Goal: Information Seeking & Learning: Learn about a topic

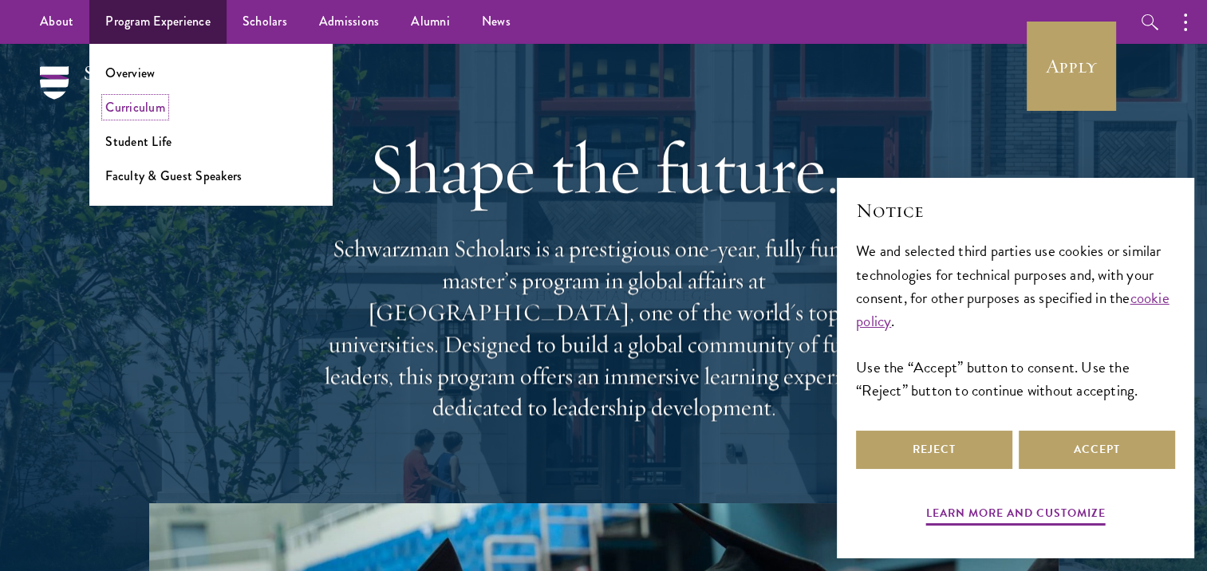
click at [142, 109] on link "Curriculum" at bounding box center [135, 107] width 60 height 18
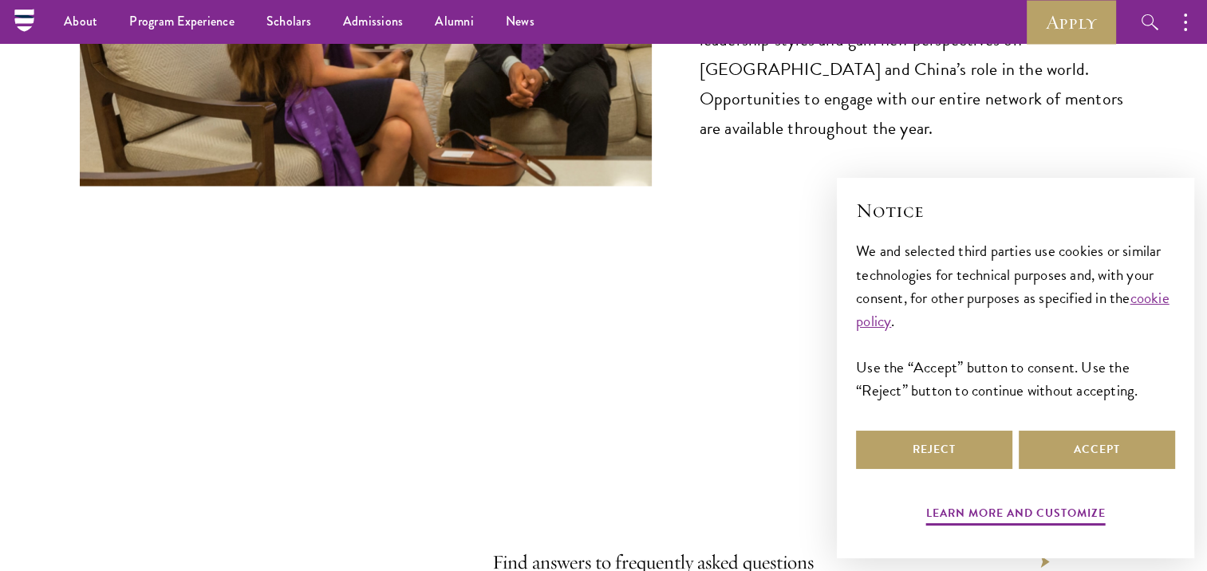
scroll to position [8515, 0]
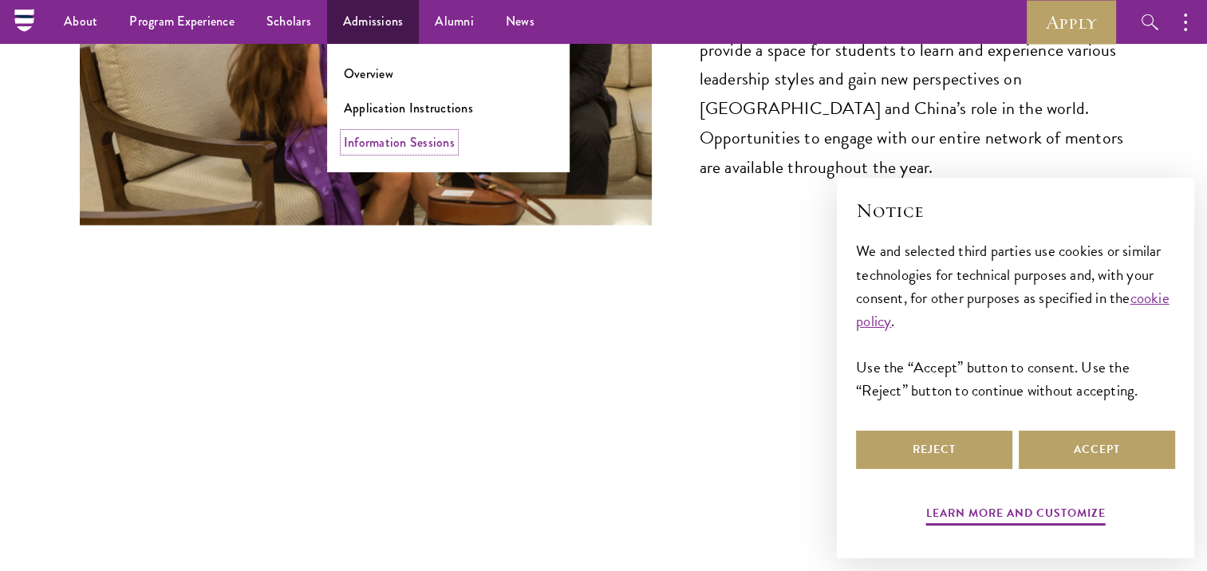
click at [402, 138] on link "Information Sessions" at bounding box center [399, 142] width 111 height 18
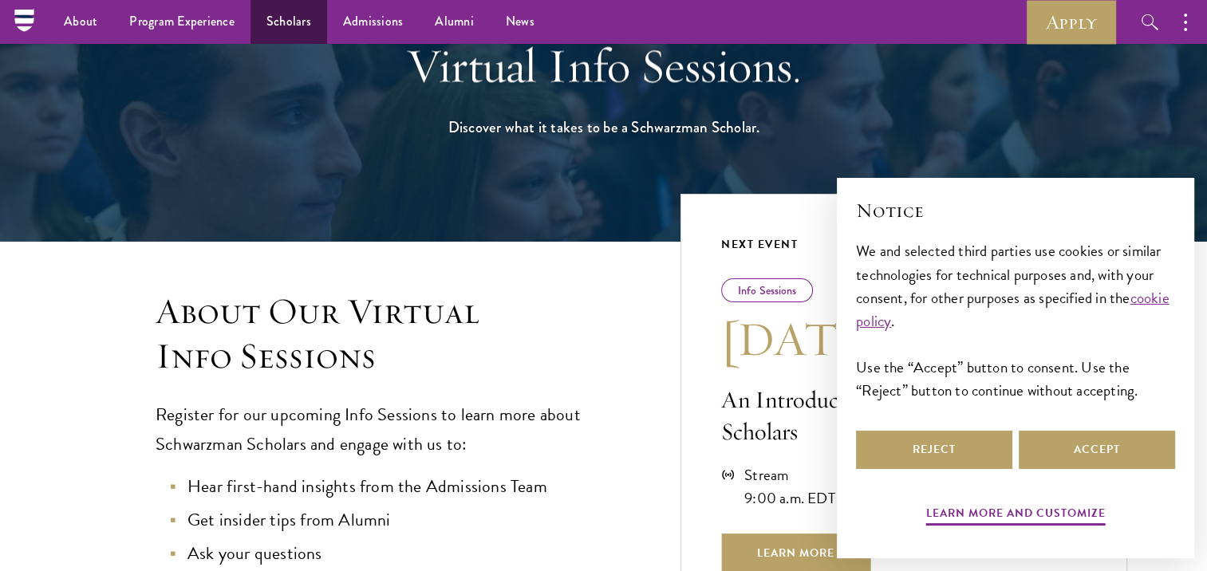
scroll to position [166, 0]
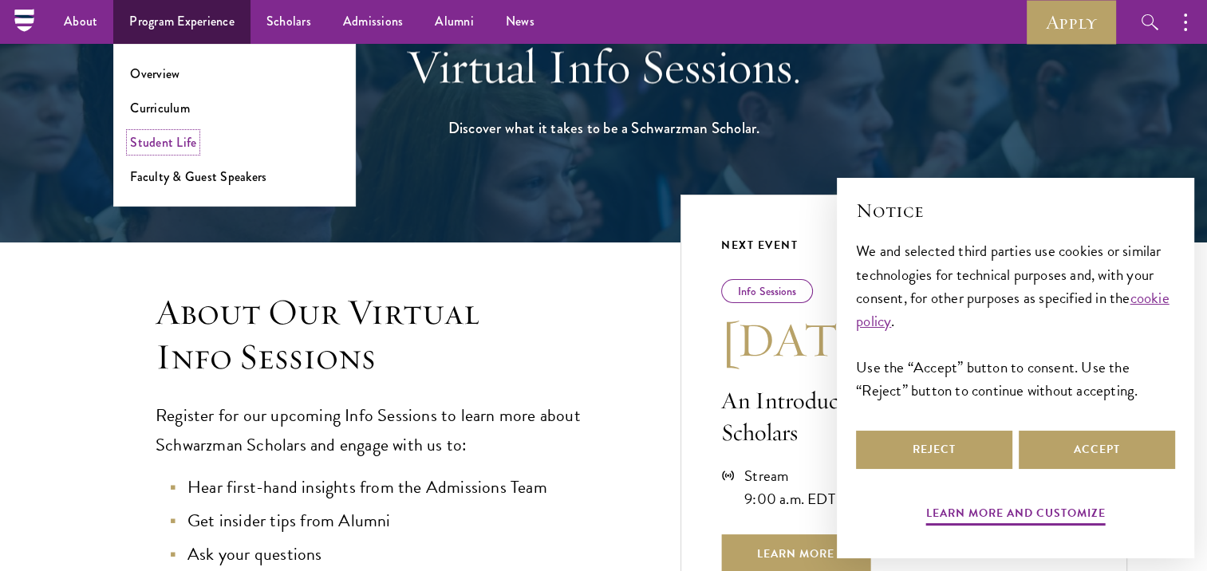
click at [192, 145] on link "Student Life" at bounding box center [163, 142] width 66 height 18
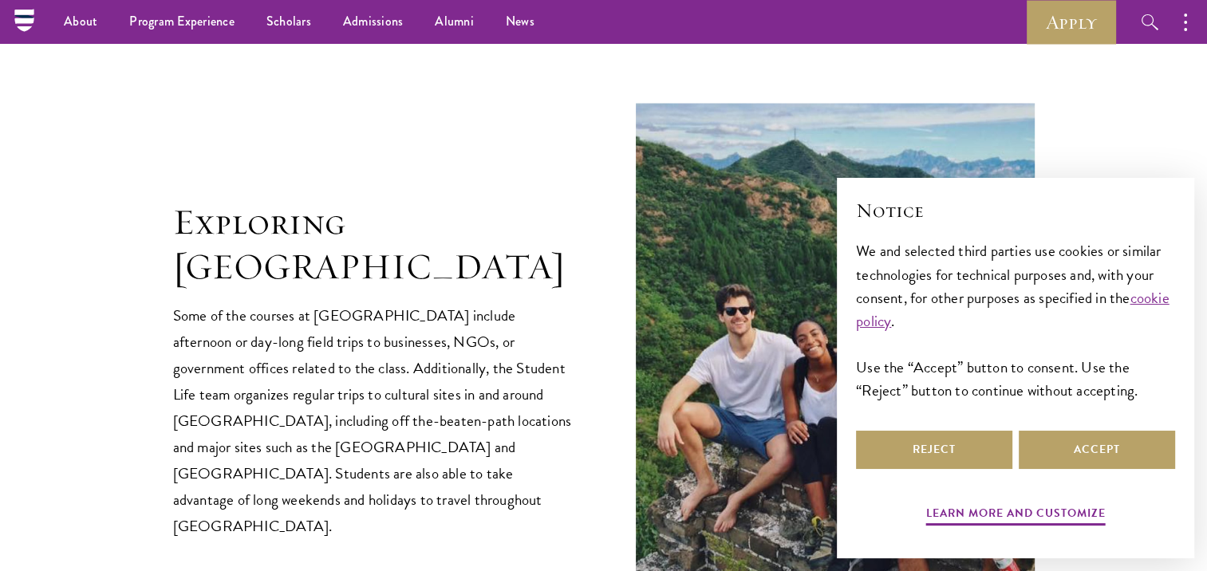
scroll to position [2859, 0]
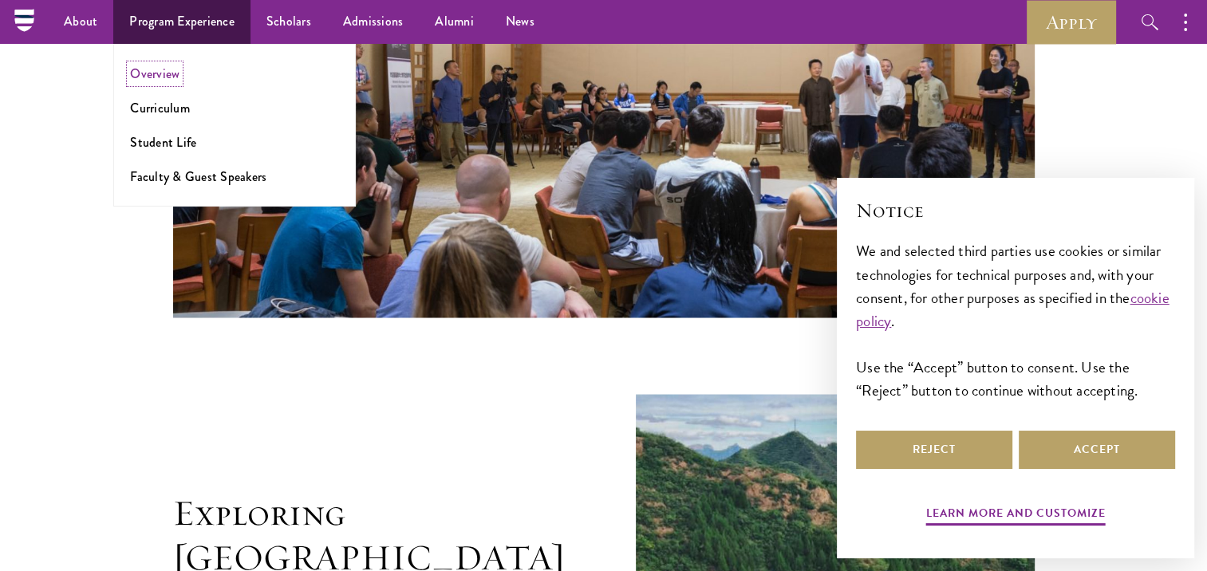
click at [167, 75] on link "Overview" at bounding box center [154, 74] width 49 height 18
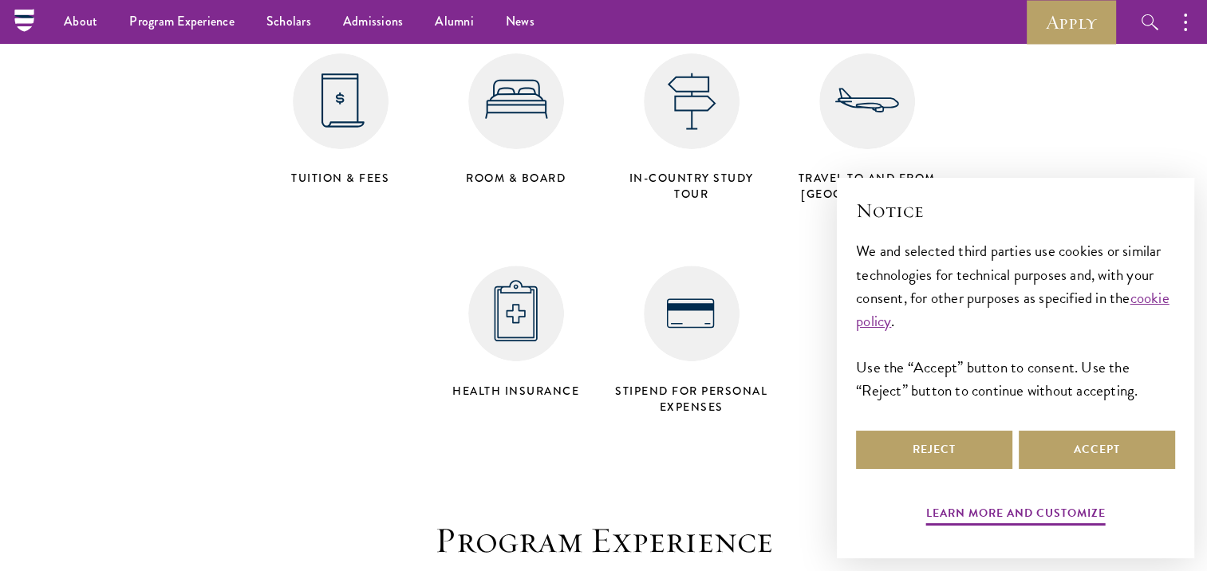
scroll to position [6532, 0]
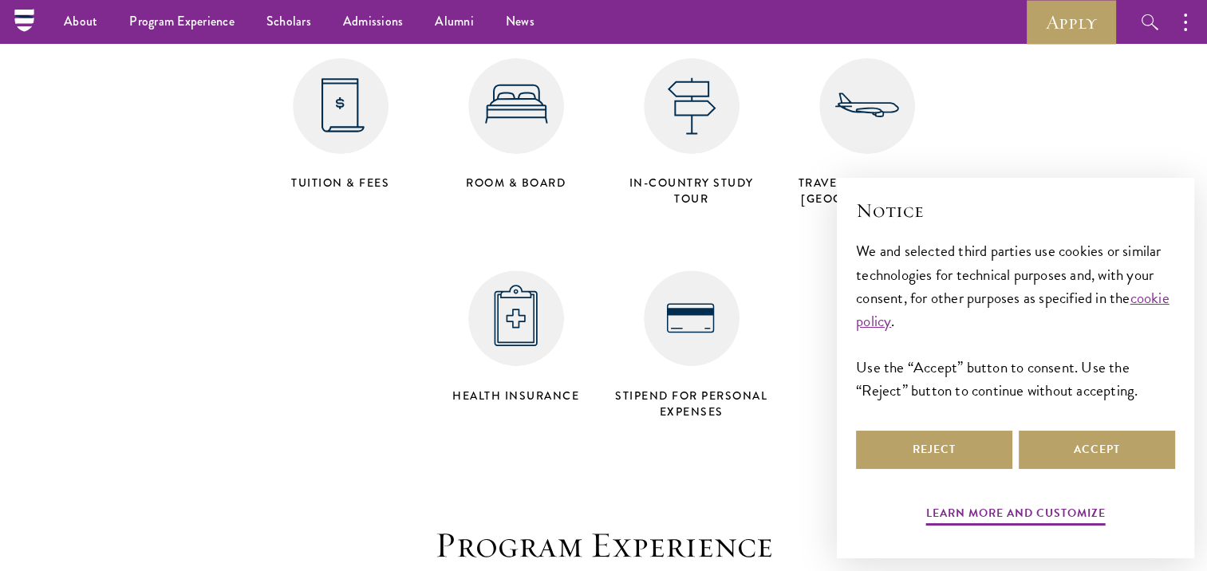
click at [343, 63] on img at bounding box center [341, 106] width 96 height 96
click at [342, 175] on h4 "Tuition & Fees" at bounding box center [340, 183] width 159 height 16
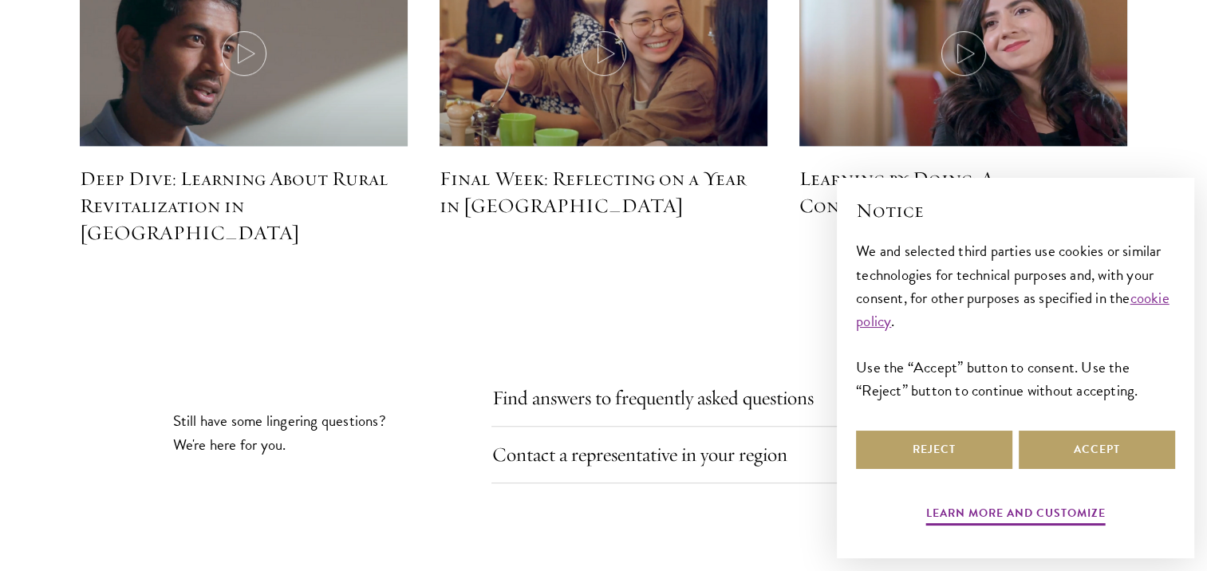
scroll to position [7243, 0]
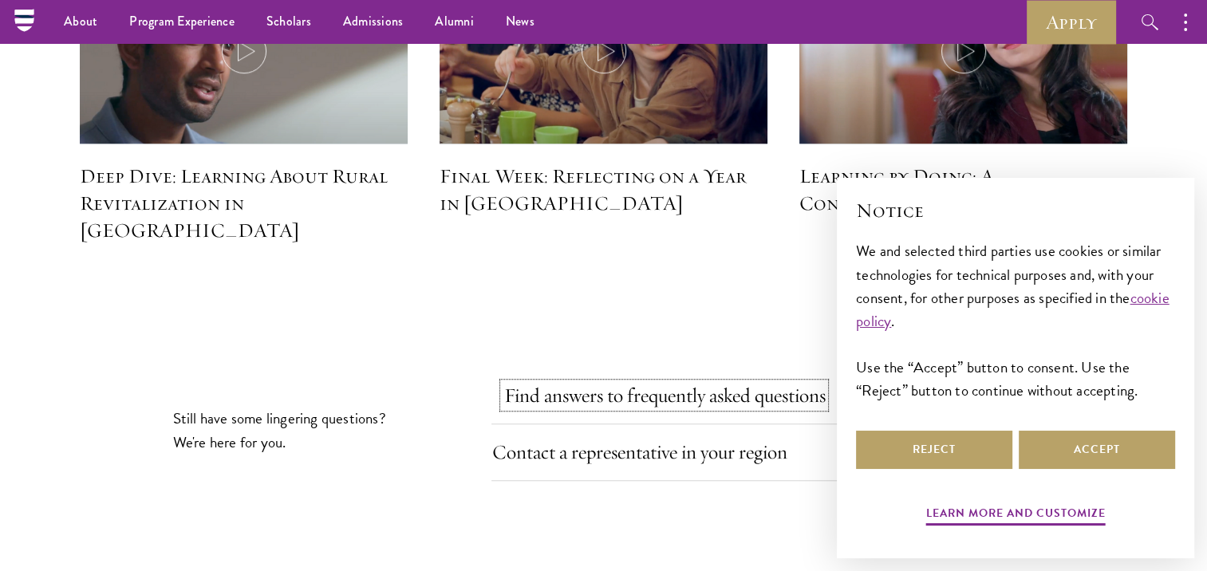
click at [577, 383] on link "Find answers to frequently asked questions" at bounding box center [663, 395] width 321 height 25
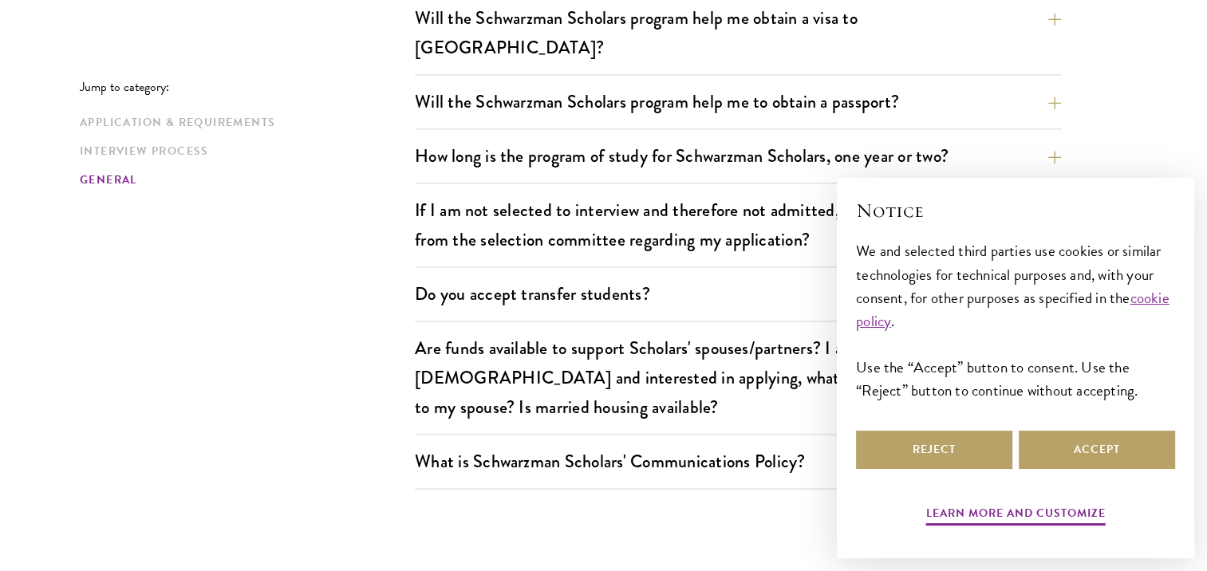
scroll to position [2481, 0]
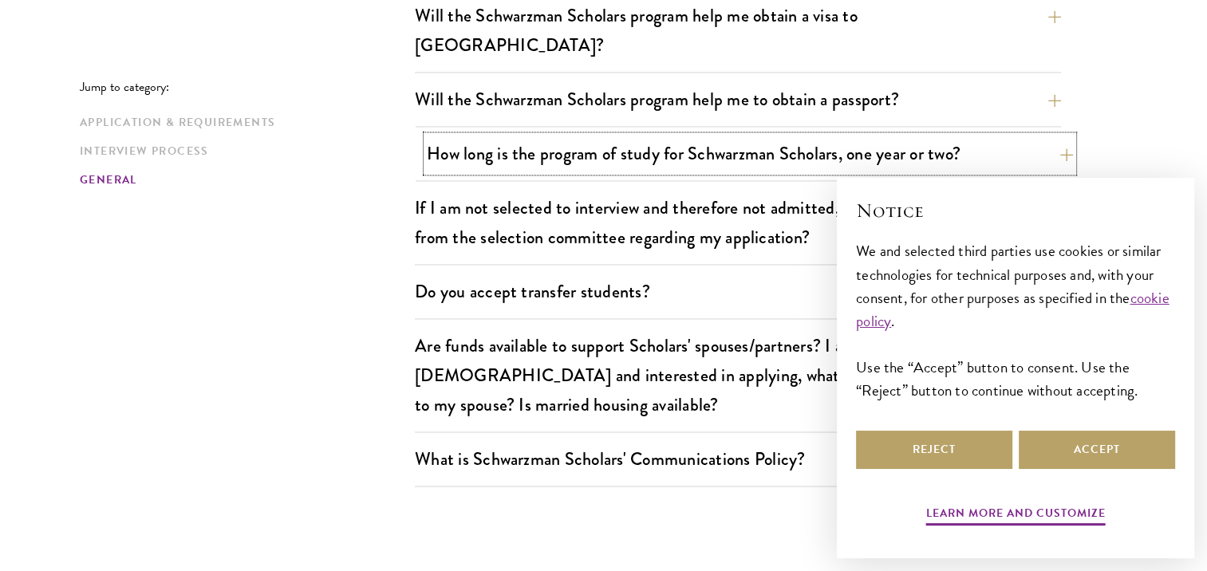
click at [502, 136] on button "How long is the program of study for Schwarzman Scholars, one year or two?" at bounding box center [750, 154] width 646 height 36
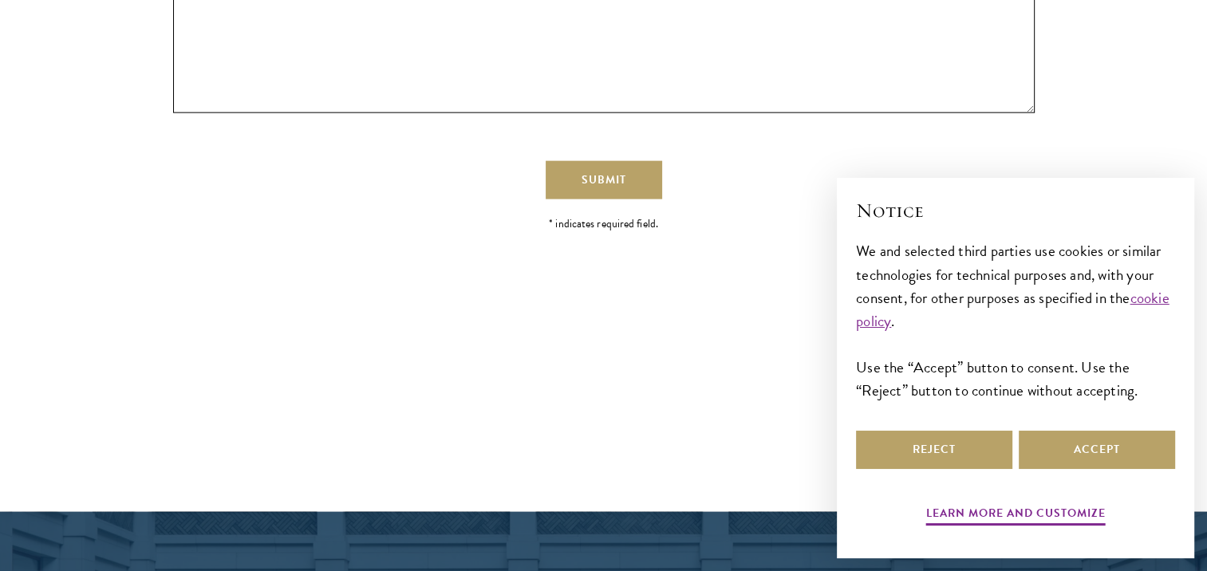
scroll to position [3854, 0]
